Goal: Transaction & Acquisition: Purchase product/service

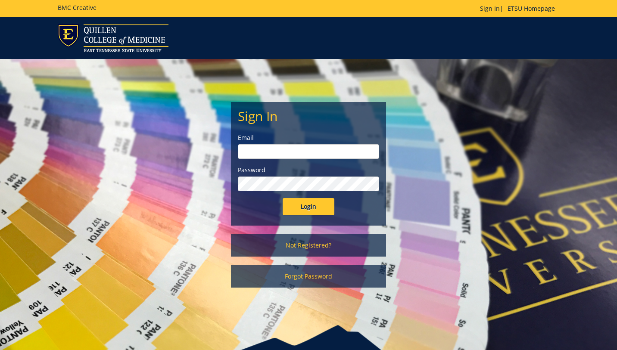
type input "etsuhealthprojects@etsu.edu"
click at [299, 210] on input "Login" at bounding box center [309, 206] width 52 height 17
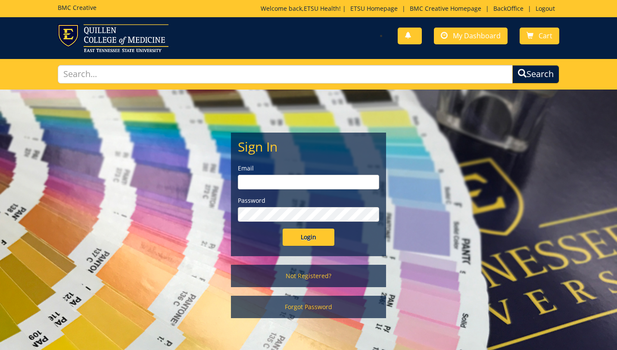
type input "etsuhealthprojects@etsu.edu"
click at [313, 238] on input "Login" at bounding box center [309, 237] width 52 height 17
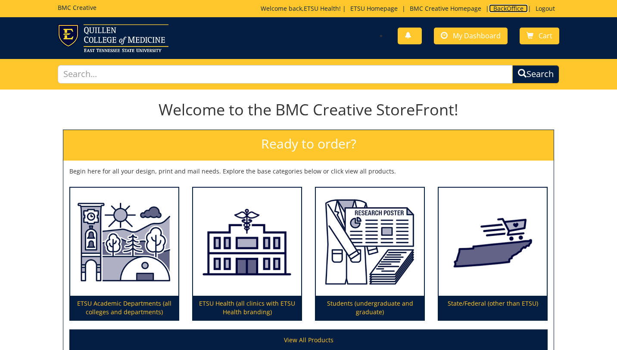
click at [509, 10] on link "BackOffice" at bounding box center [508, 8] width 39 height 8
click at [472, 41] on link "My Dashboard" at bounding box center [471, 36] width 74 height 17
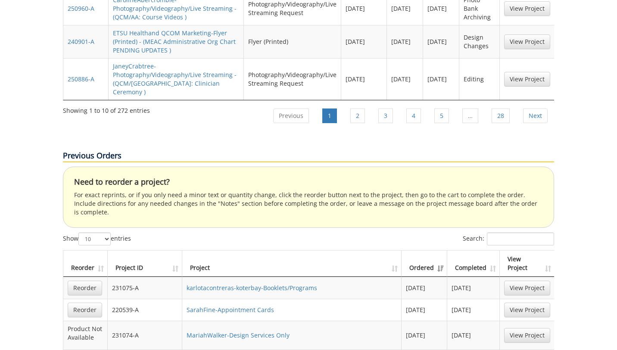
scroll to position [1464, 0]
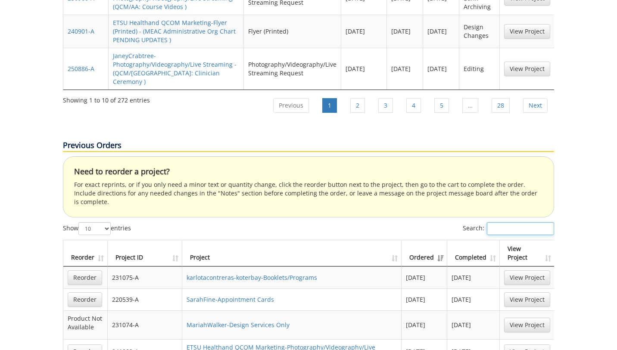
click at [497, 222] on input "Search:" at bounding box center [520, 228] width 67 height 13
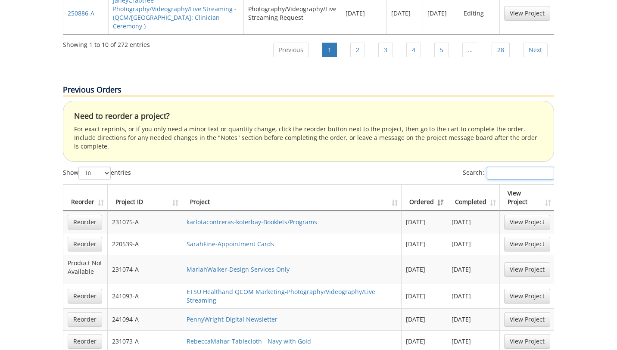
scroll to position [1502, 0]
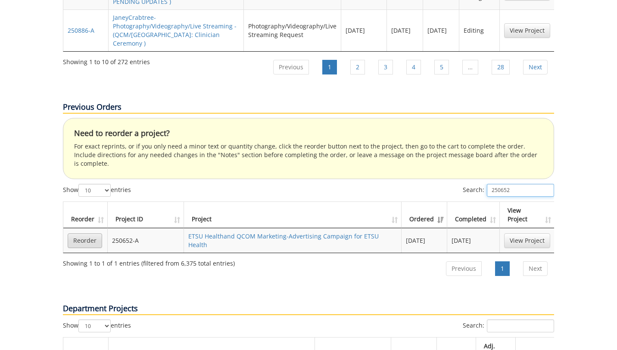
type input "250652"
click at [88, 234] on link "Reorder" at bounding box center [85, 241] width 34 height 15
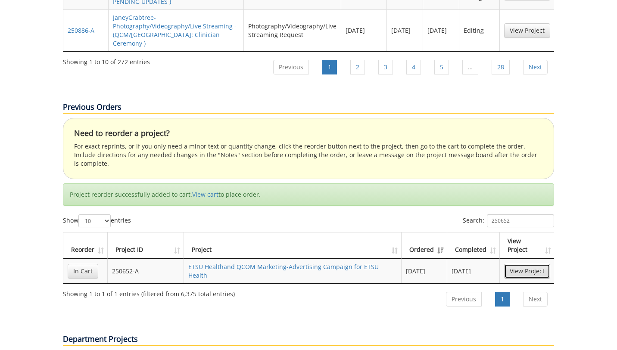
click at [524, 264] on link "View Project" at bounding box center [527, 271] width 46 height 15
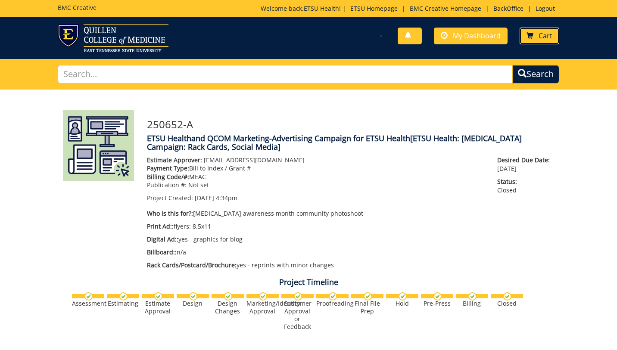
click at [547, 38] on span "Cart" at bounding box center [546, 35] width 14 height 9
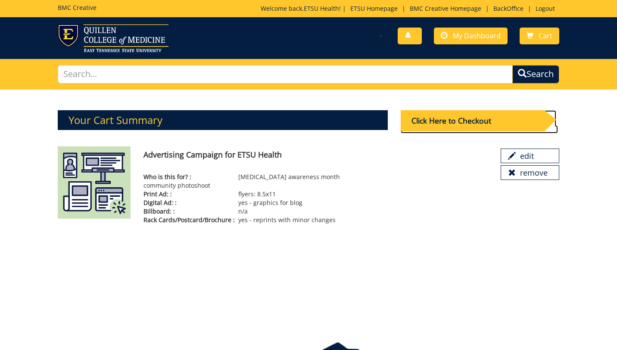
click at [459, 123] on div "Click Here to Checkout" at bounding box center [473, 120] width 144 height 21
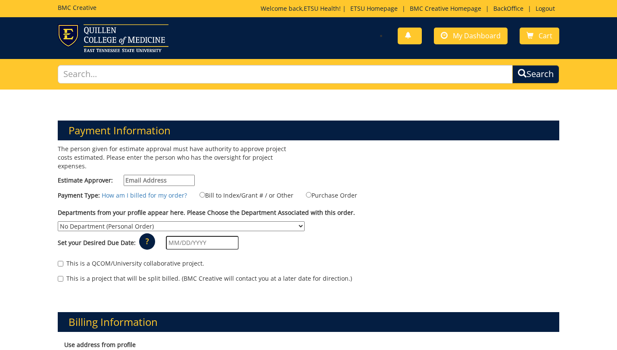
click at [161, 175] on input "Estimate Approver:" at bounding box center [159, 180] width 71 height 11
type input "[EMAIL_ADDRESS][DOMAIN_NAME]"
click at [206, 190] on label "Bill to Index/Grant # / or Other" at bounding box center [241, 194] width 105 height 9
click at [205, 192] on input "Bill to Index/Grant # / or Other" at bounding box center [203, 195] width 6 height 6
radio input "true"
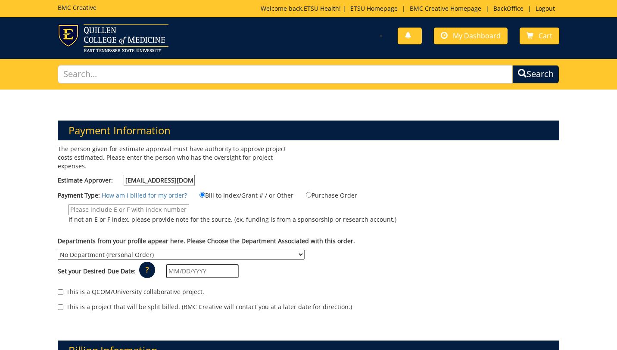
click at [150, 204] on input "If not an E or F index, please provide note for the source. (ex. funding is fro…" at bounding box center [129, 209] width 121 height 11
type input "MEAC"
click at [183, 250] on select "No Department (Personal Order) Academic Affairs COM Anatomy and Cell Biology Bi…" at bounding box center [181, 255] width 247 height 10
select select "244"
click at [58, 250] on select "No Department (Personal Order) Academic Affairs COM Anatomy and Cell Biology Bi…" at bounding box center [181, 255] width 247 height 10
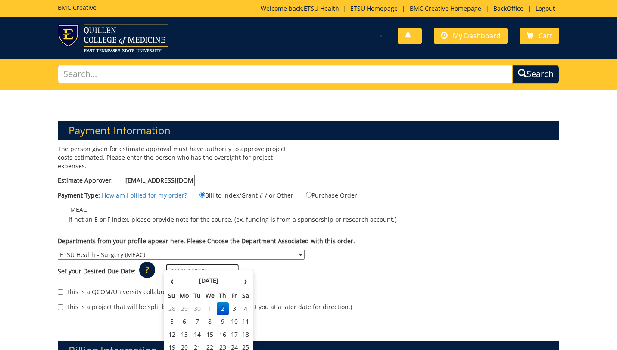
click at [187, 265] on input "text" at bounding box center [202, 272] width 73 height 14
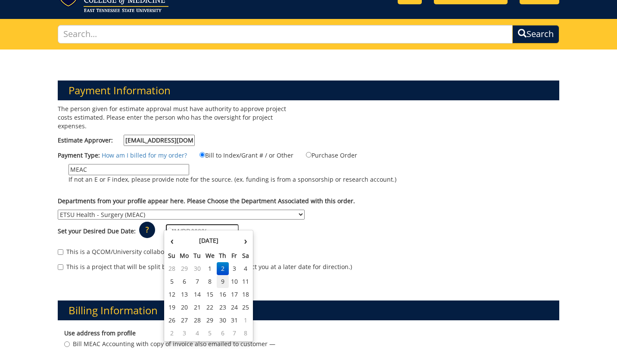
scroll to position [46, 0]
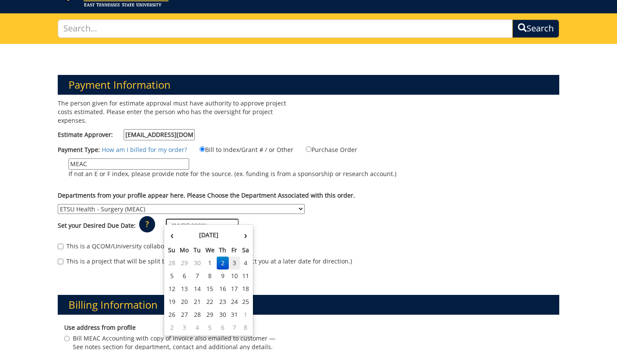
click at [235, 264] on td "3" at bounding box center [235, 263] width 12 height 13
type input "10/03/2025"
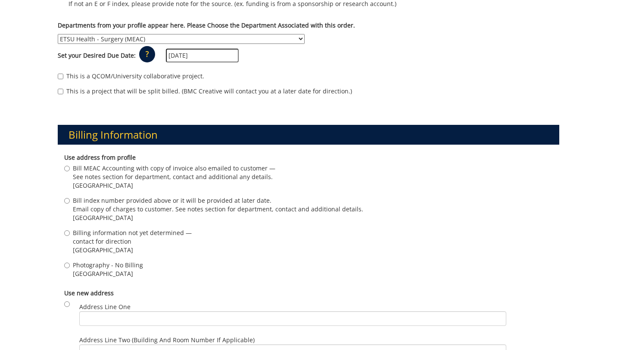
scroll to position [228, 0]
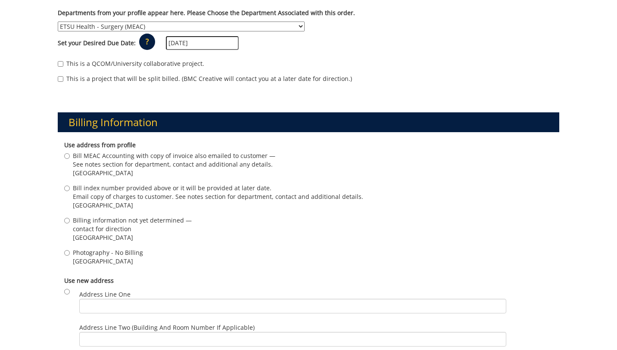
click at [102, 160] on span "See notes section for department, contact and additional any details." at bounding box center [174, 164] width 203 height 9
click at [70, 159] on input "Bill MEAC Accounting with copy of invoice also emailed to customer — See notes …" at bounding box center [67, 156] width 6 height 6
radio input "true"
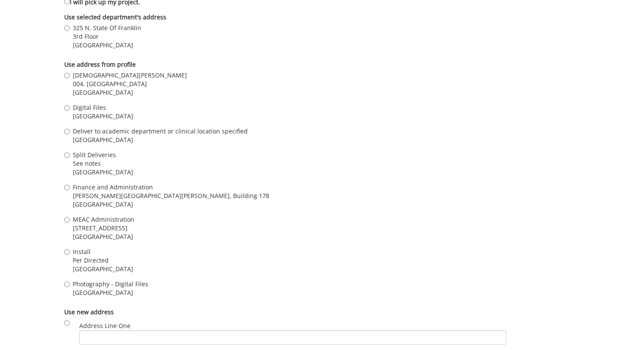
scroll to position [679, 0]
click at [97, 81] on span "004, [GEOGRAPHIC_DATA]" at bounding box center [130, 85] width 114 height 9
click at [70, 78] on input "Kristen Early 004, Ground Floor, Building 2, VA Campus Johnson City , TN 37601" at bounding box center [67, 77] width 6 height 6
radio input "true"
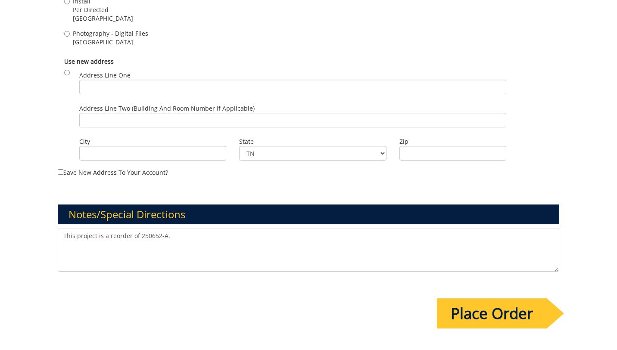
scroll to position [1021, 0]
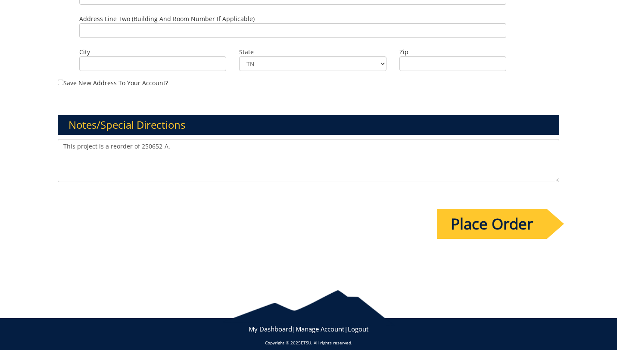
click at [180, 144] on textarea "This project is a reorder of 250652-A." at bounding box center [308, 160] width 501 height 43
type textarea "This project is a reorder of 250652-A' s self-exam rack card ONLY. 500 quantity…"
click at [496, 220] on input "Place Order" at bounding box center [492, 224] width 110 height 30
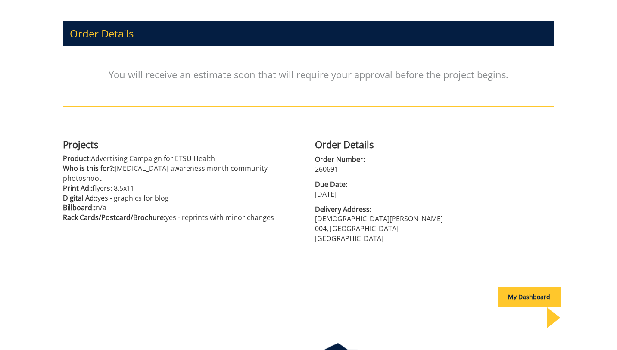
scroll to position [94, 0]
